Goal: Browse casually

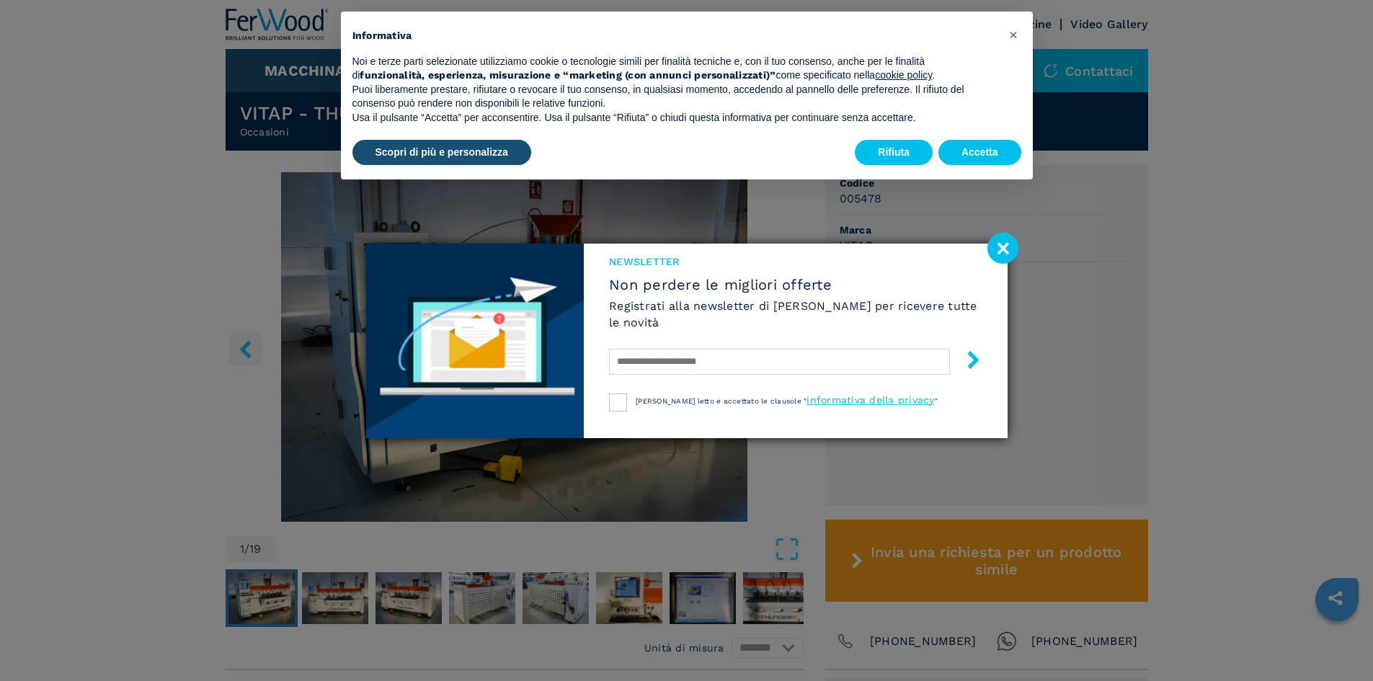
scroll to position [350, 0]
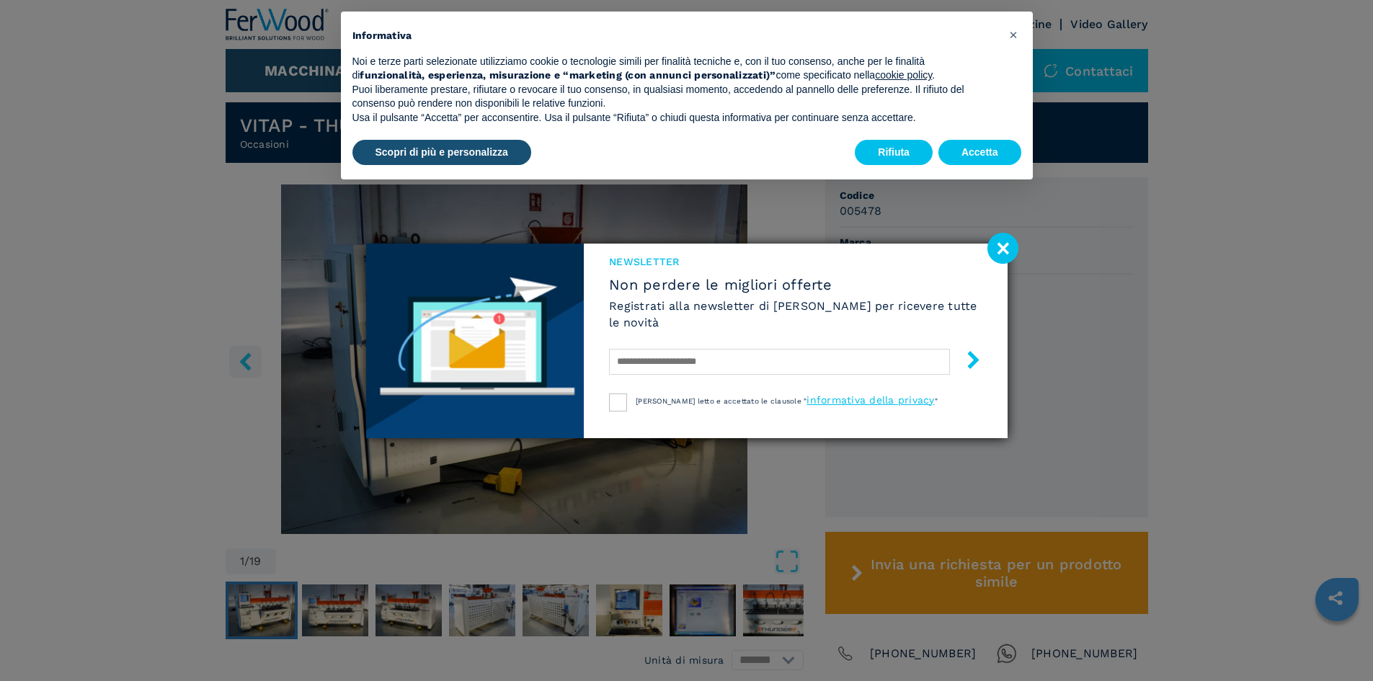
click at [994, 253] on image at bounding box center [1003, 248] width 31 height 31
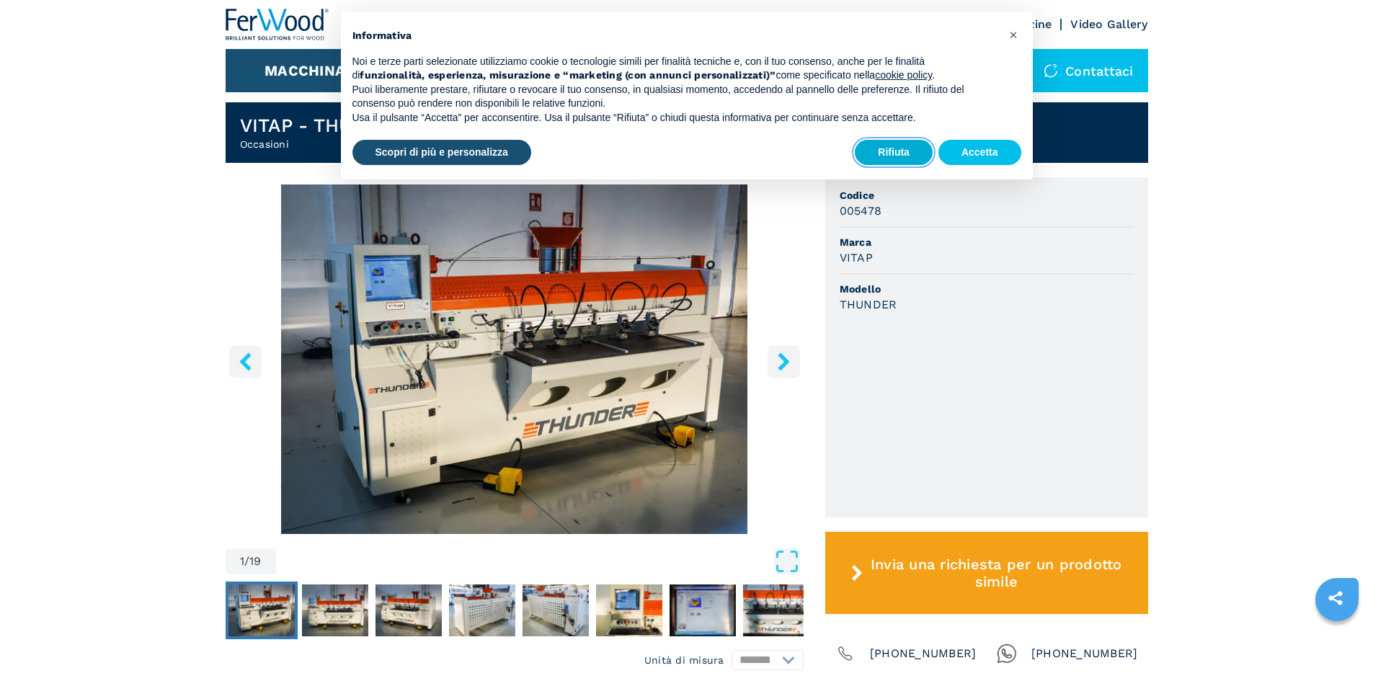
click at [892, 148] on button "Rifiuta" at bounding box center [894, 153] width 78 height 26
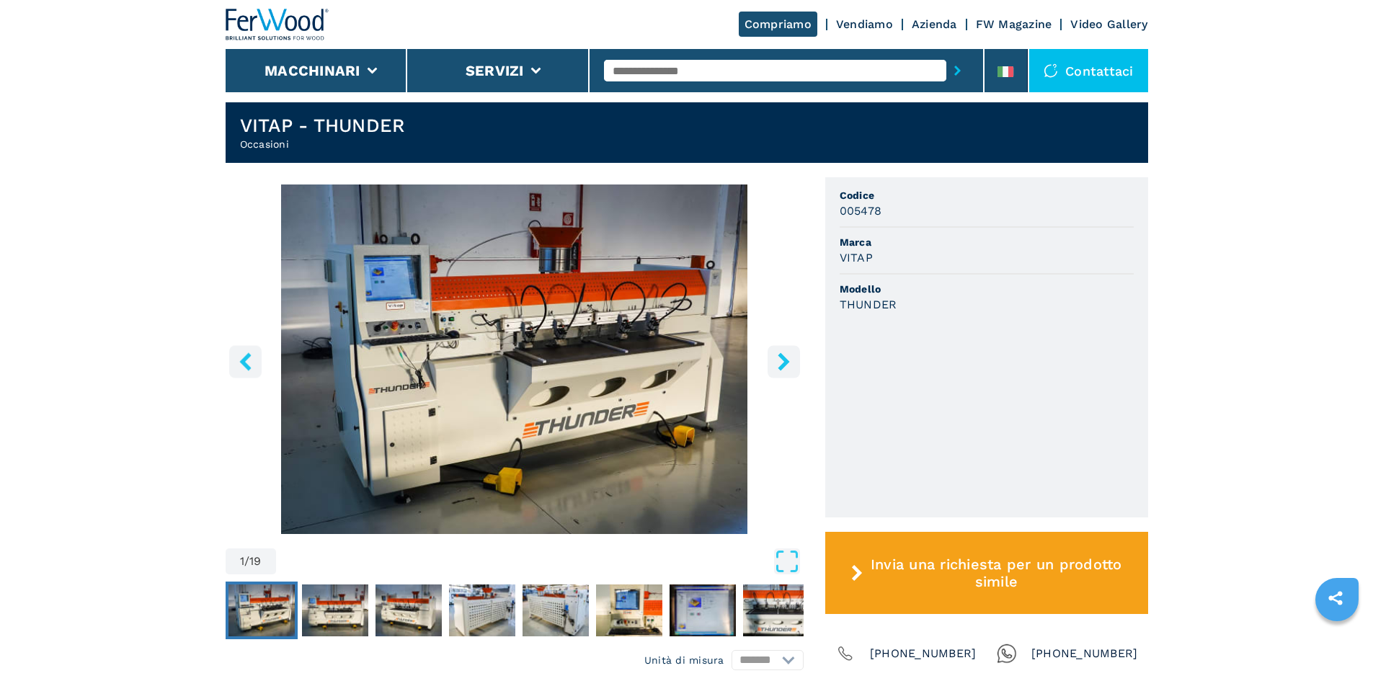
click at [785, 368] on icon "right-button" at bounding box center [784, 362] width 18 height 18
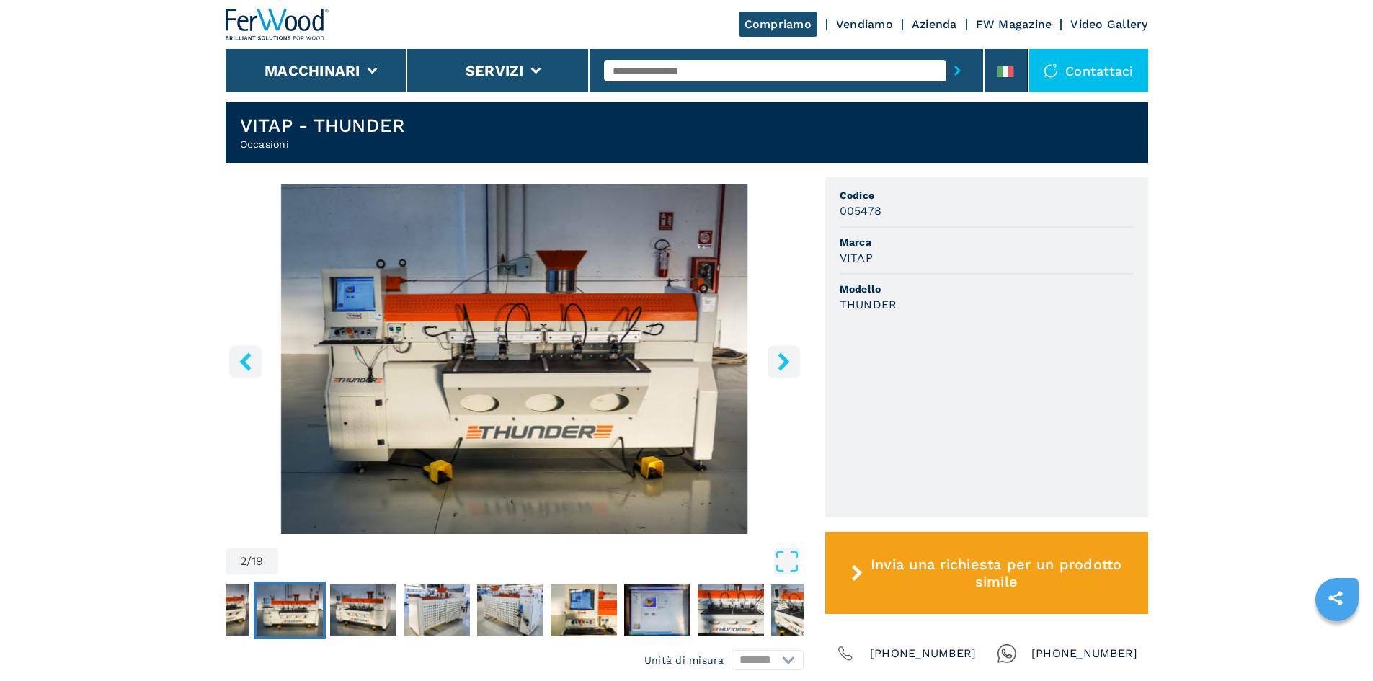
click at [784, 366] on icon "right-button" at bounding box center [784, 362] width 12 height 18
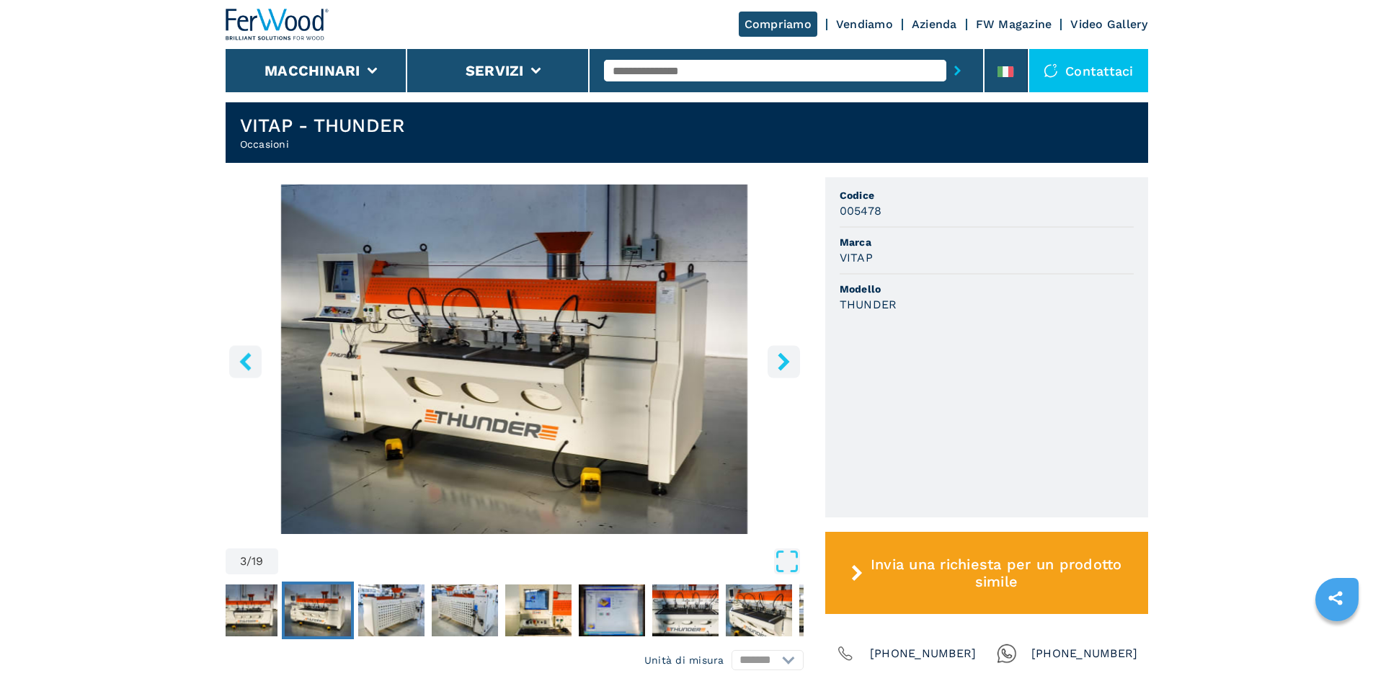
click at [784, 366] on icon "right-button" at bounding box center [784, 362] width 12 height 18
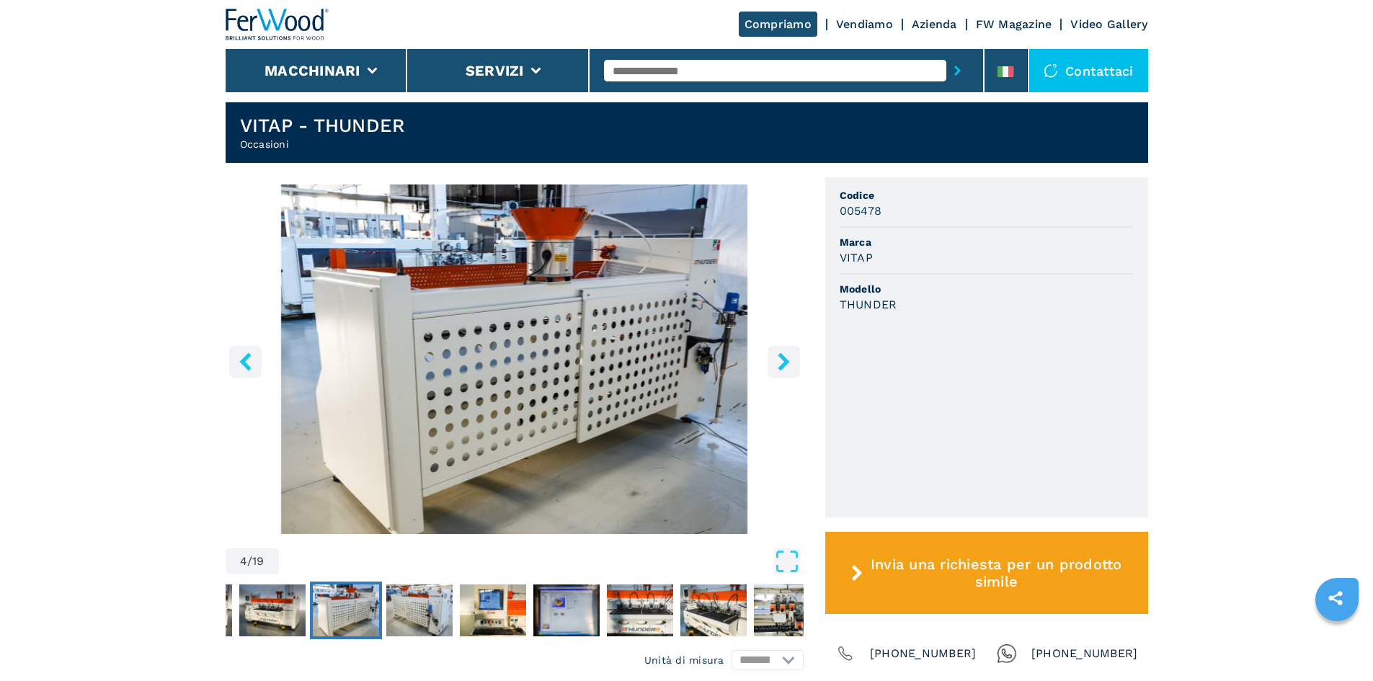
click at [784, 366] on icon "right-button" at bounding box center [784, 362] width 12 height 18
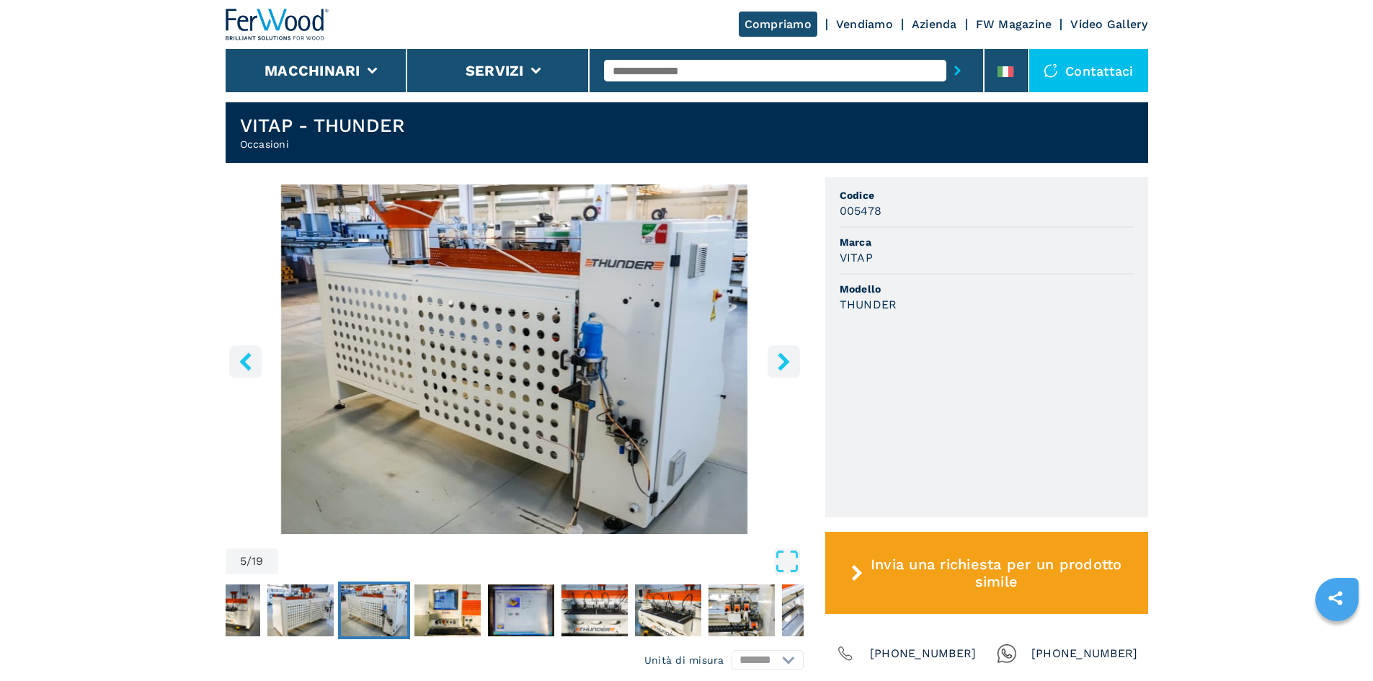
click at [784, 366] on icon "right-button" at bounding box center [784, 362] width 12 height 18
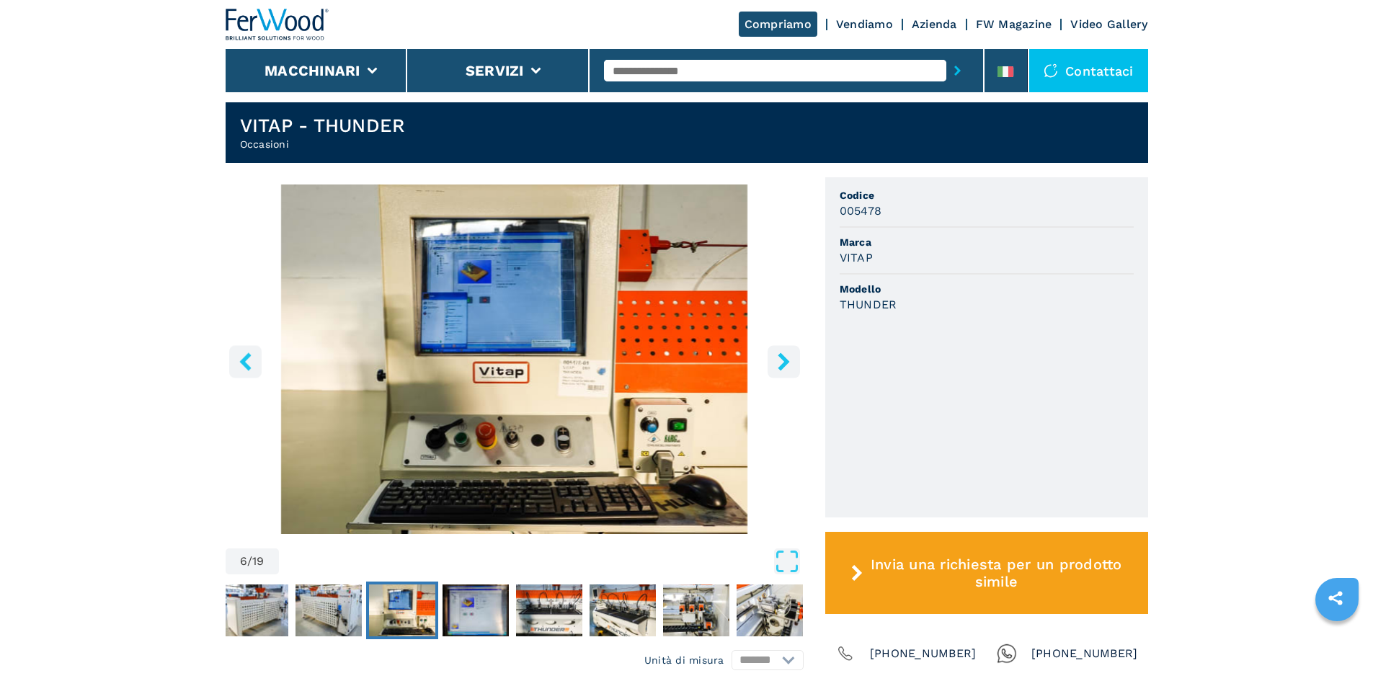
click at [784, 366] on icon "right-button" at bounding box center [784, 362] width 12 height 18
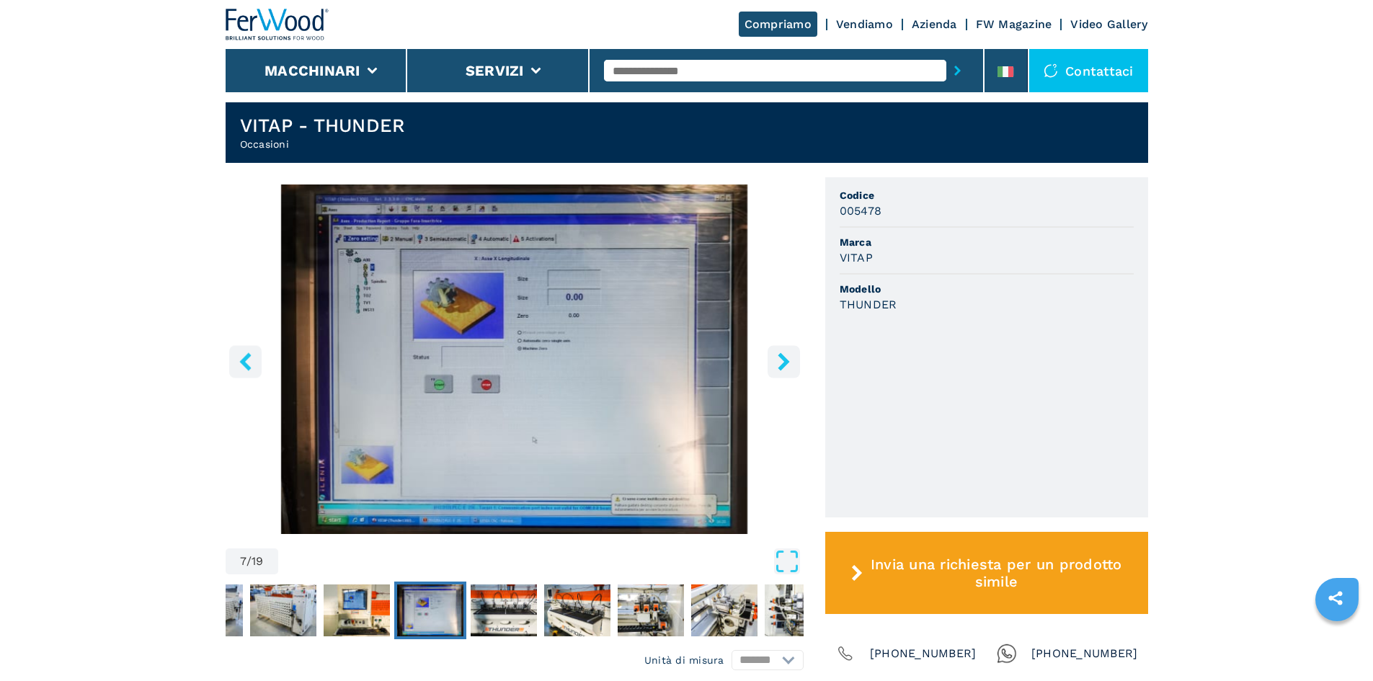
click at [784, 366] on icon "right-button" at bounding box center [784, 362] width 12 height 18
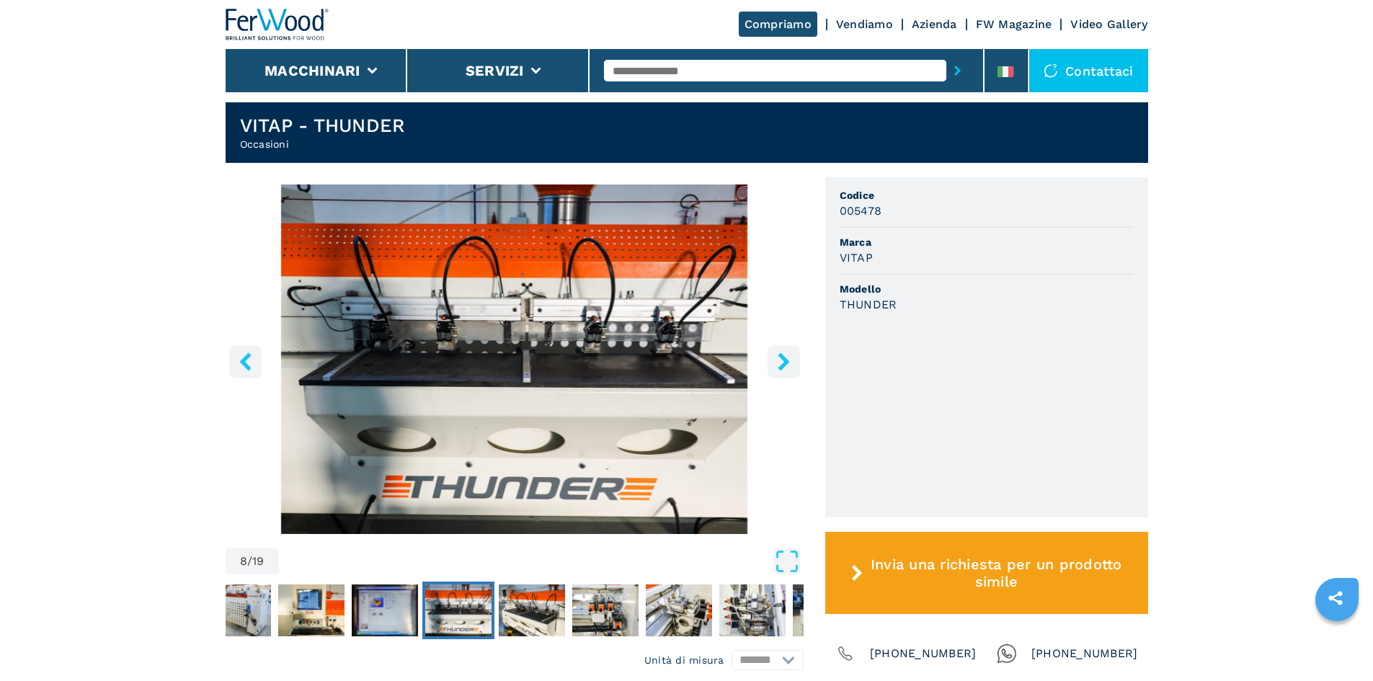
click at [784, 366] on icon "right-button" at bounding box center [784, 362] width 12 height 18
